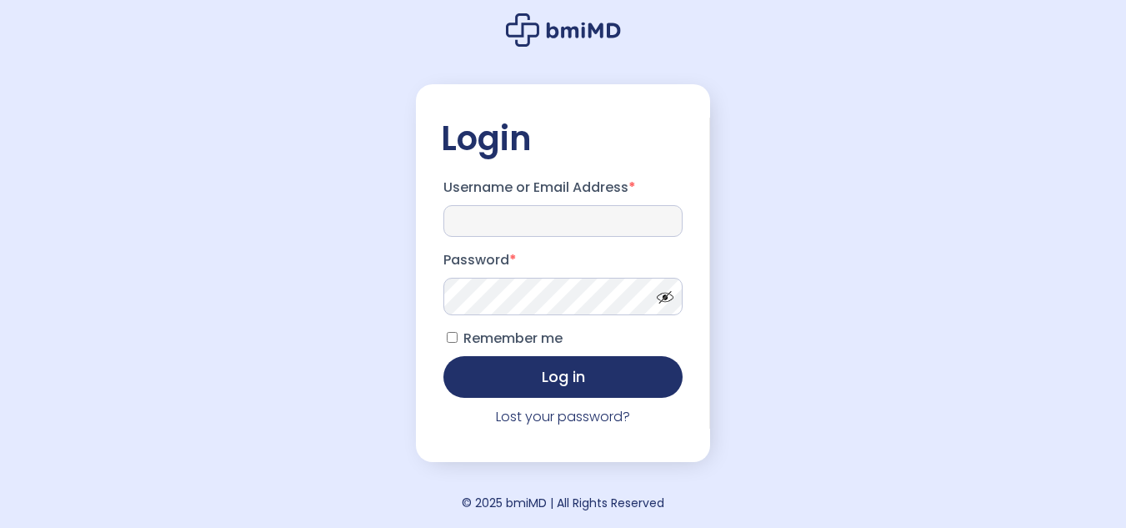
click at [586, 229] on input "Username or Email Address *" at bounding box center [563, 221] width 240 height 32
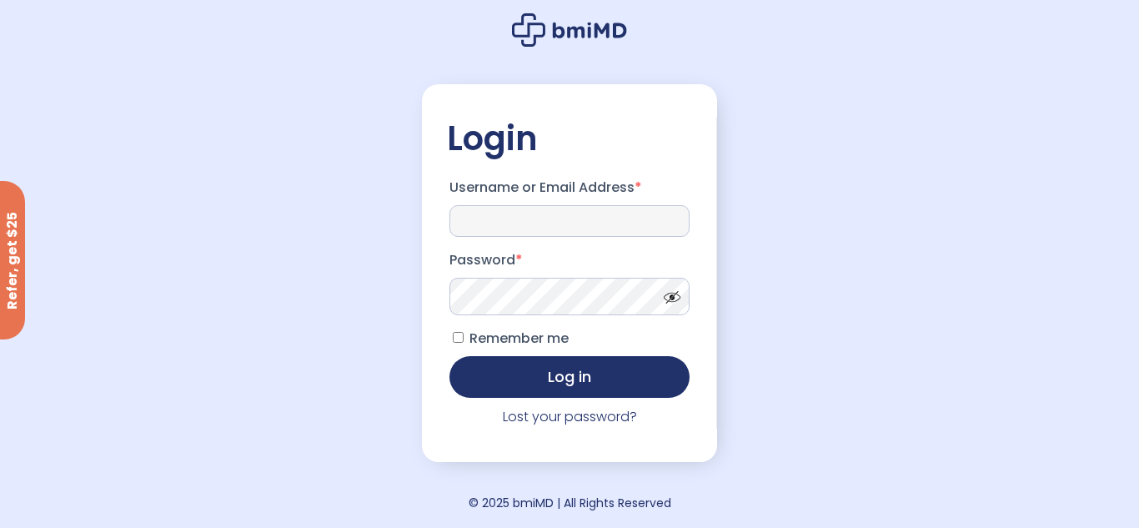
type input "**********"
click at [674, 295] on span at bounding box center [667, 293] width 25 height 13
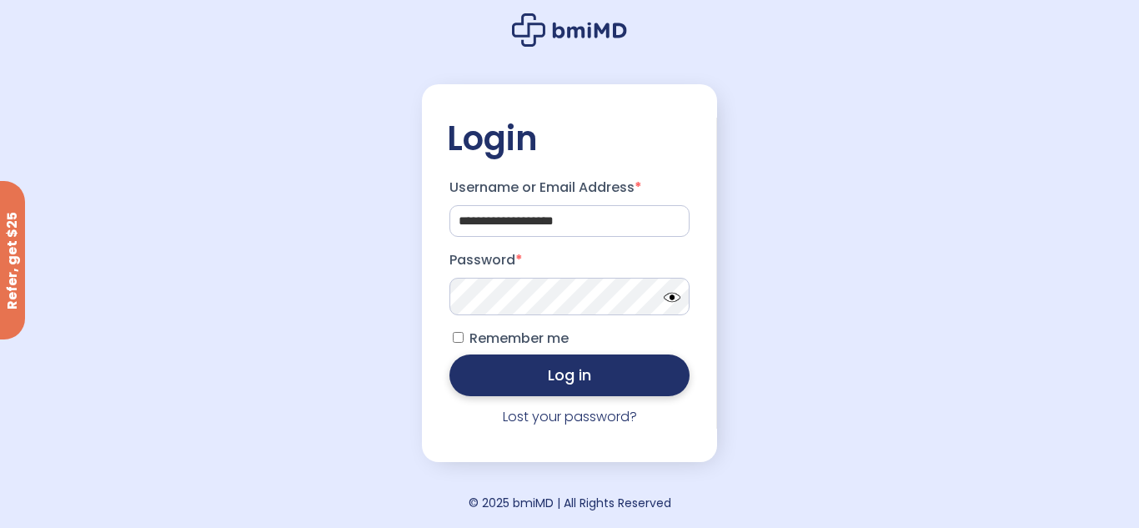
click at [571, 386] on button "Log in" at bounding box center [569, 375] width 240 height 42
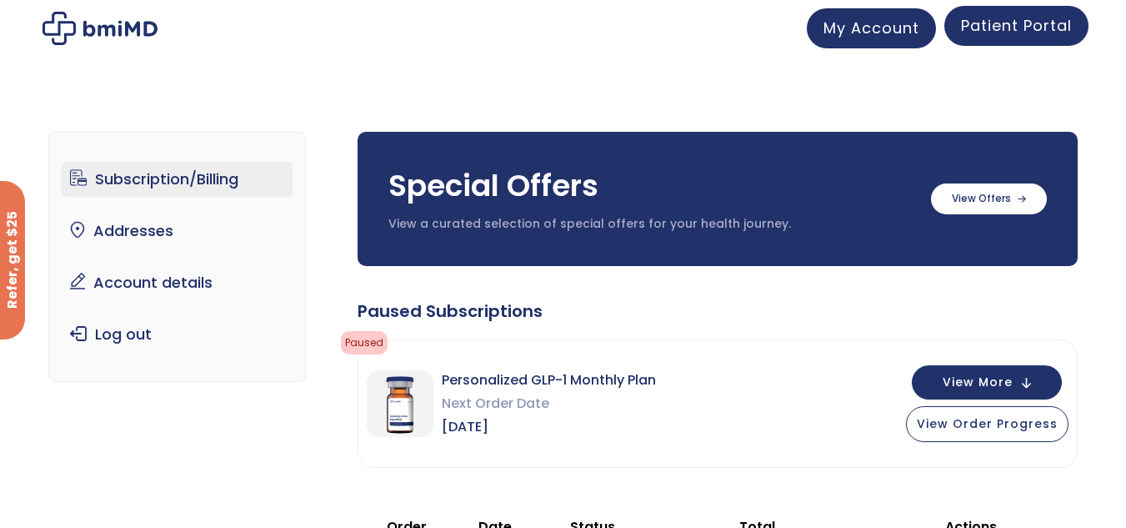
click at [1030, 39] on link "Patient Portal" at bounding box center [1016, 26] width 144 height 40
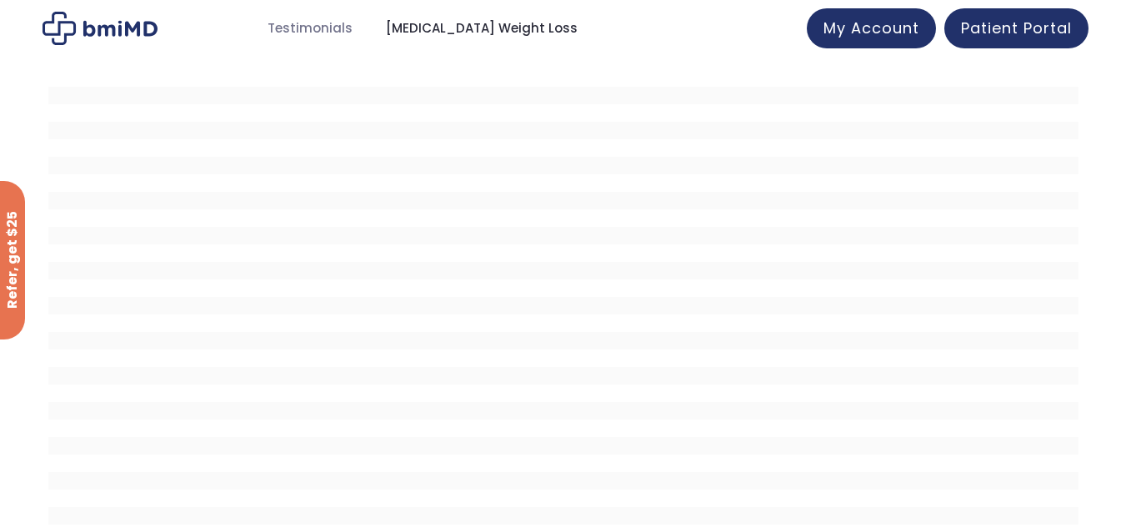
click at [476, 26] on span "[MEDICAL_DATA] Weight Loss" at bounding box center [482, 28] width 192 height 19
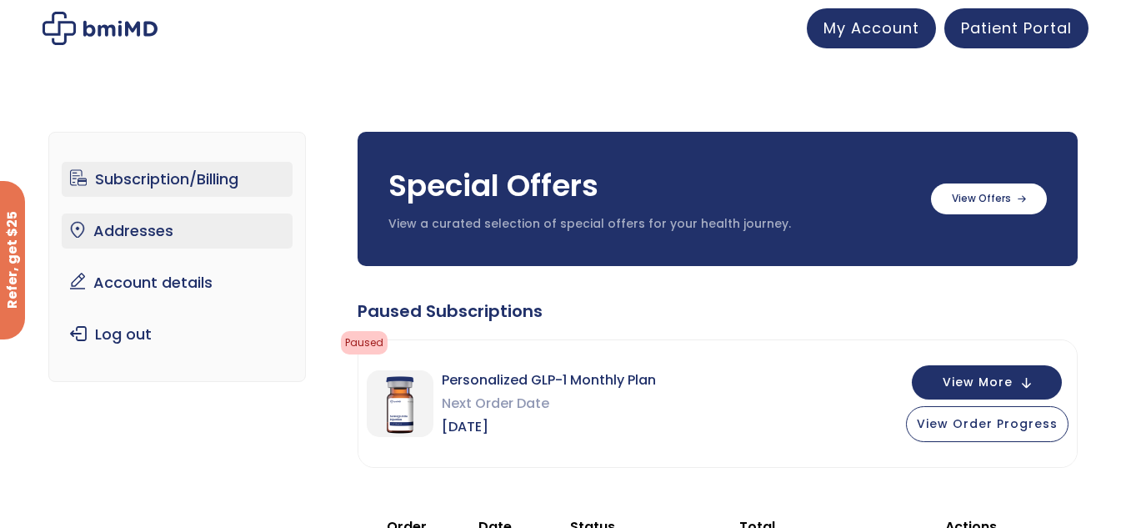
click at [138, 234] on link "Addresses" at bounding box center [177, 230] width 231 height 35
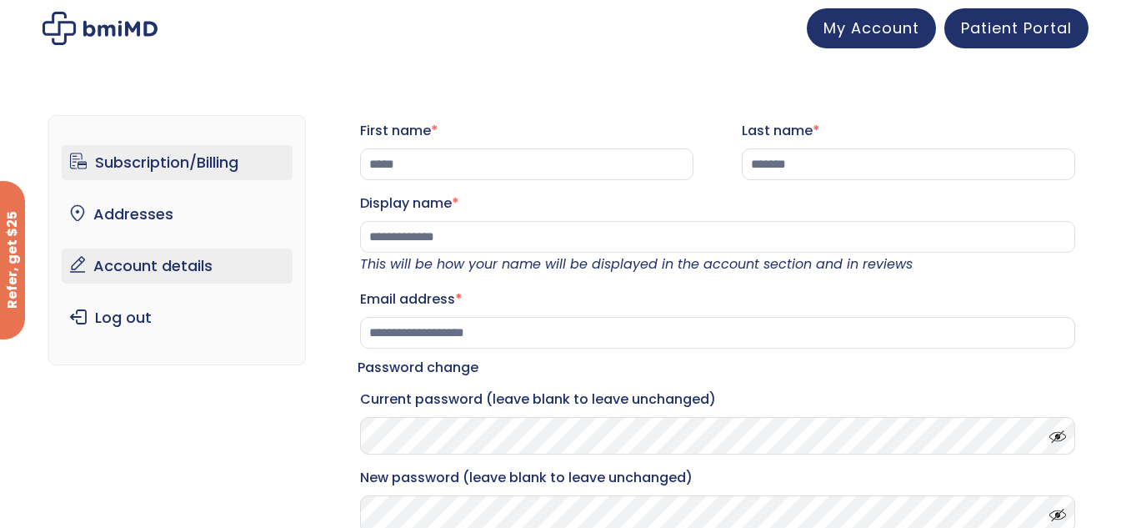
click at [177, 161] on link "Subscription/Billing" at bounding box center [177, 162] width 231 height 35
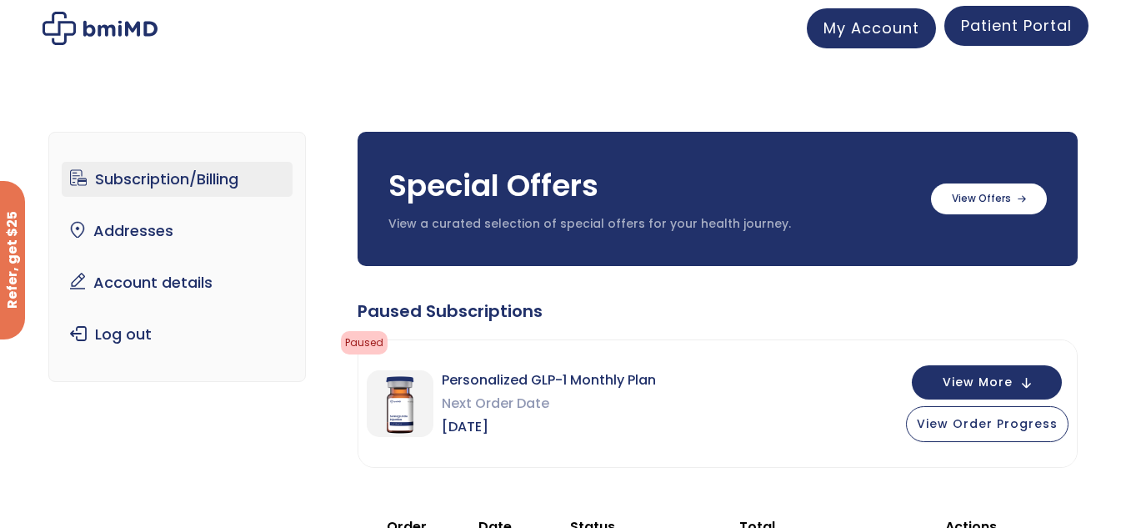
click at [1035, 25] on span "Patient Portal" at bounding box center [1016, 25] width 111 height 21
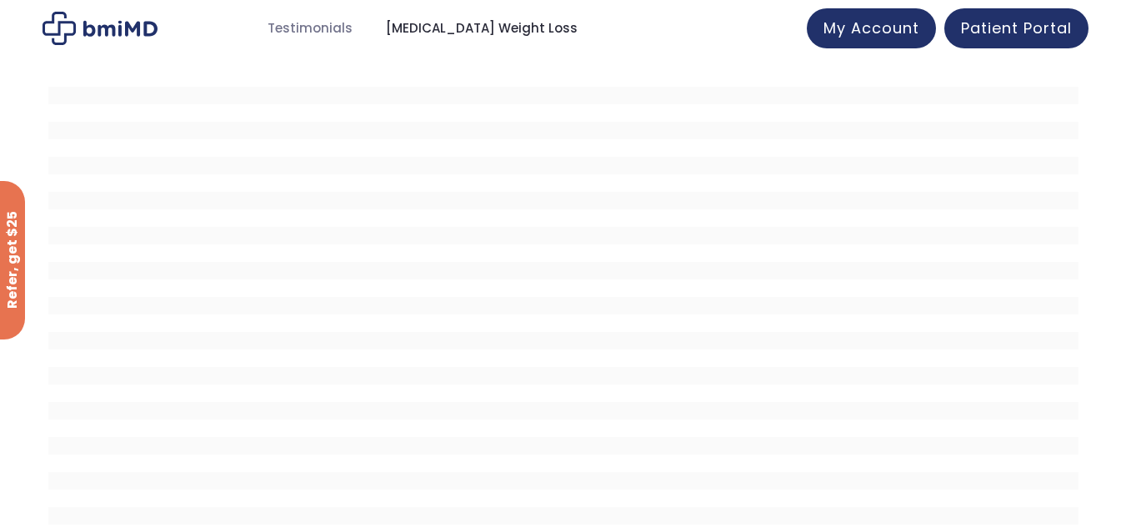
click at [469, 24] on span "[MEDICAL_DATA] Weight Loss" at bounding box center [482, 28] width 192 height 19
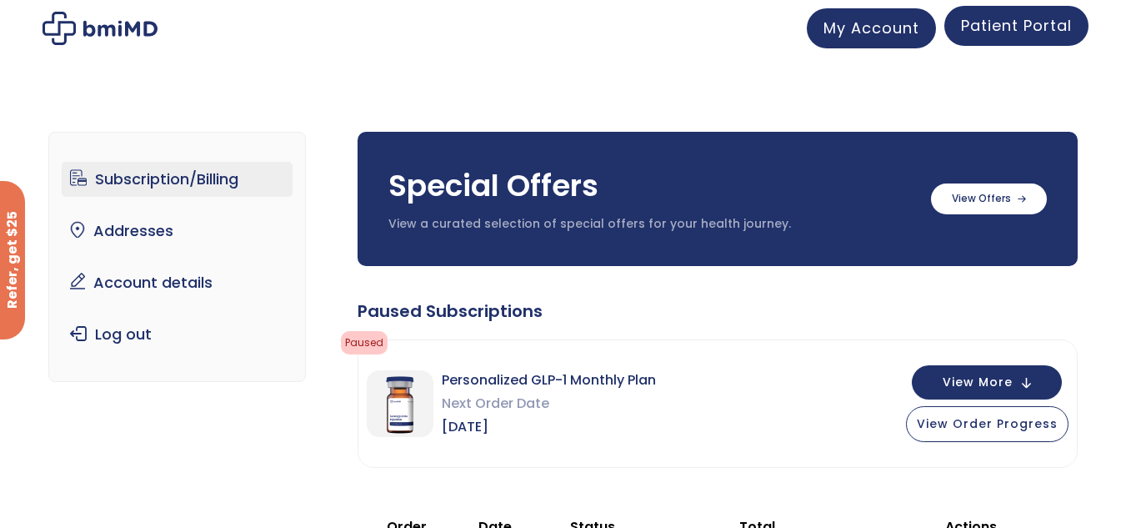
click at [1023, 24] on span "Patient Portal" at bounding box center [1016, 25] width 111 height 21
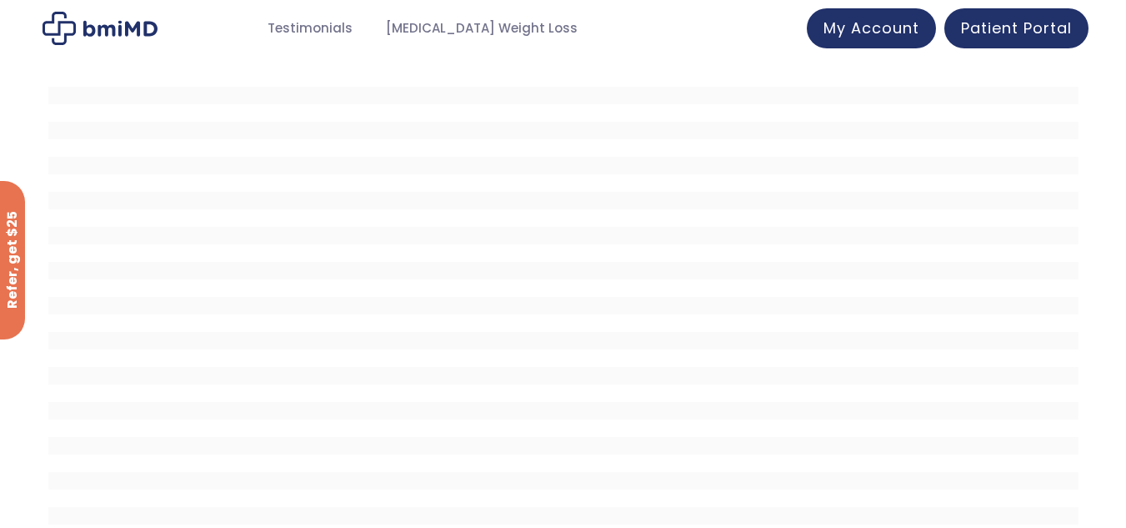
scroll to position [42, 0]
